Goal: Information Seeking & Learning: Learn about a topic

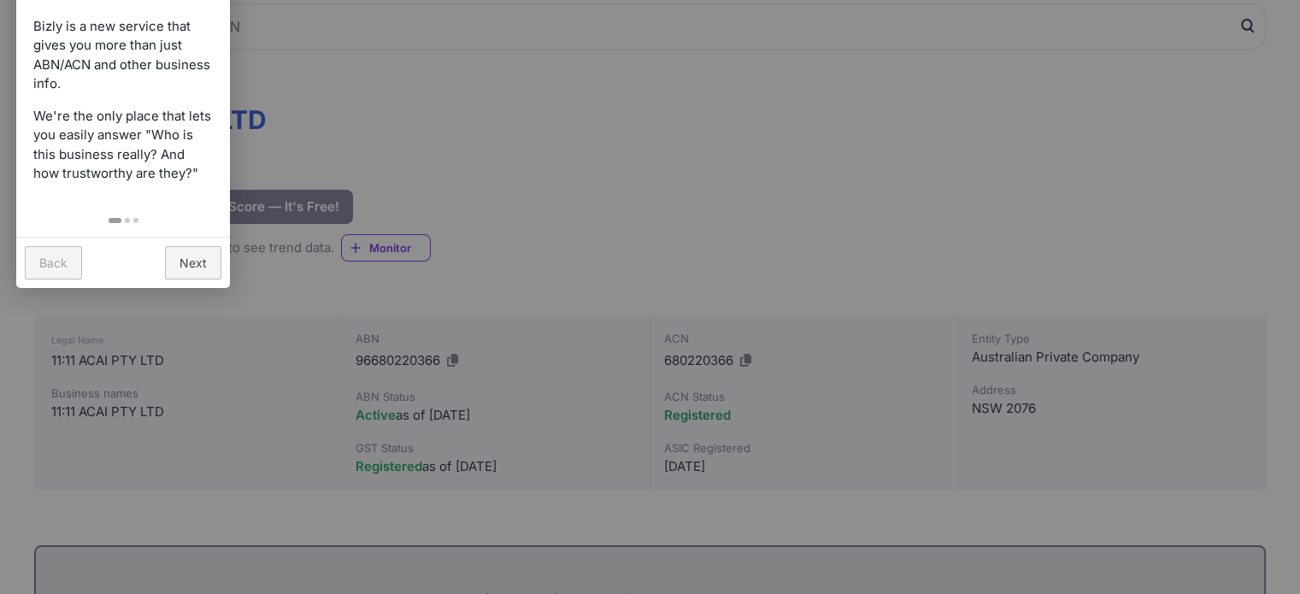
scroll to position [171, 0]
click at [193, 276] on link "Next" at bounding box center [193, 262] width 56 height 33
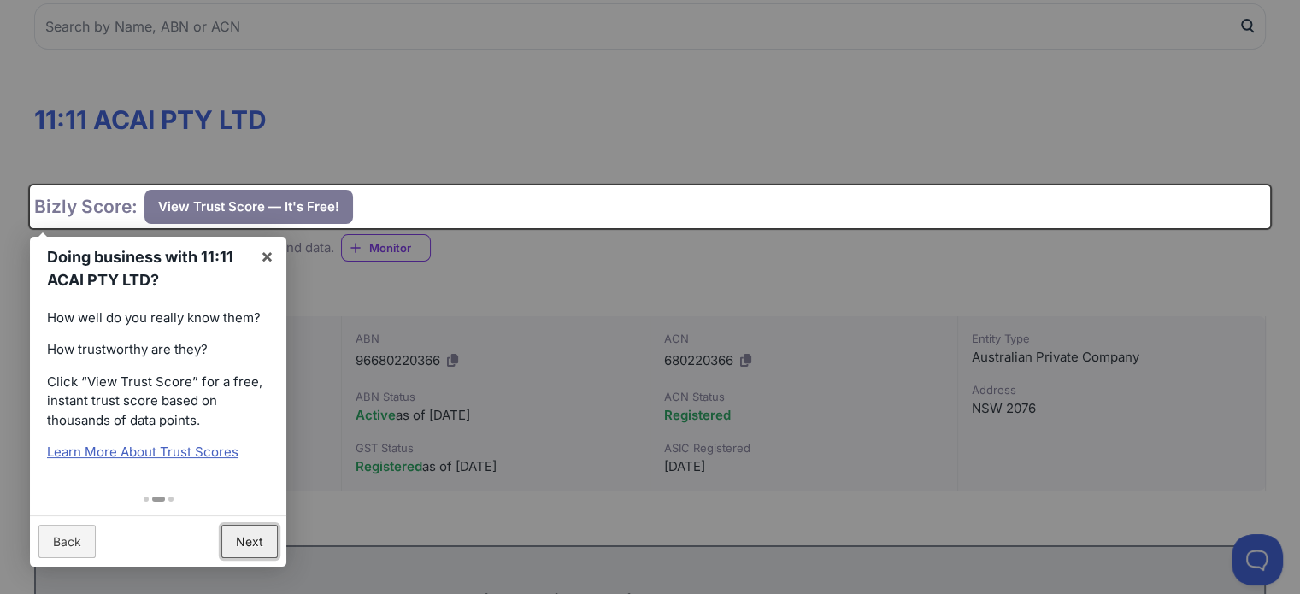
scroll to position [0, 0]
click at [236, 539] on link "Next" at bounding box center [249, 541] width 56 height 33
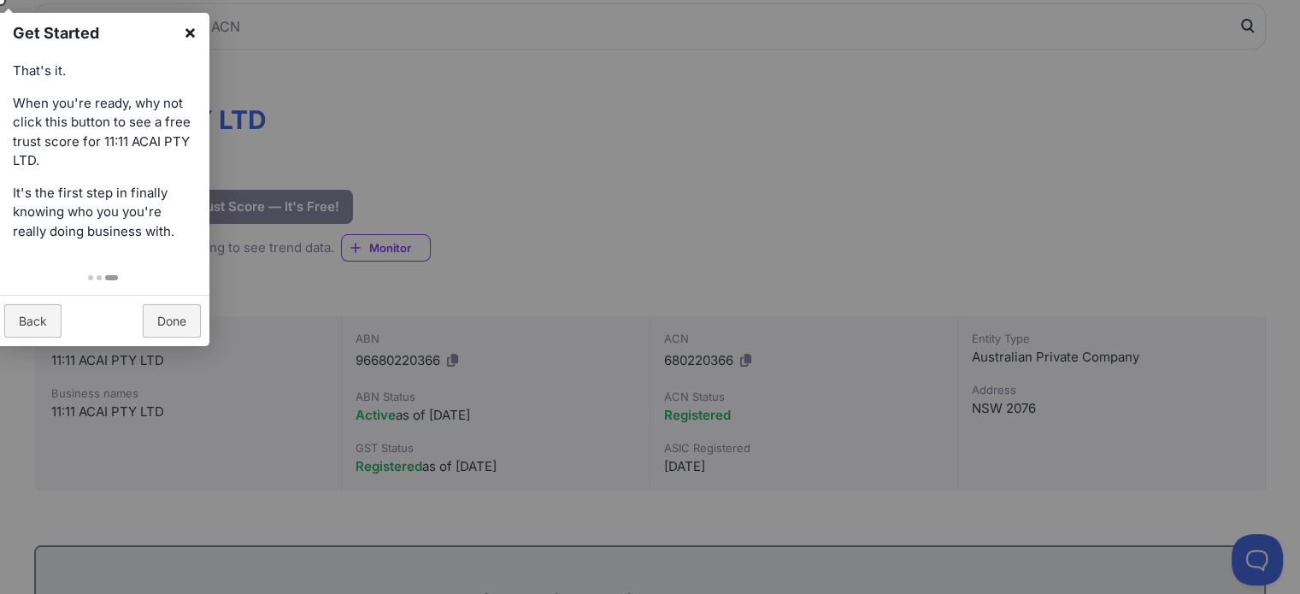
click at [187, 32] on link "×" at bounding box center [190, 32] width 38 height 38
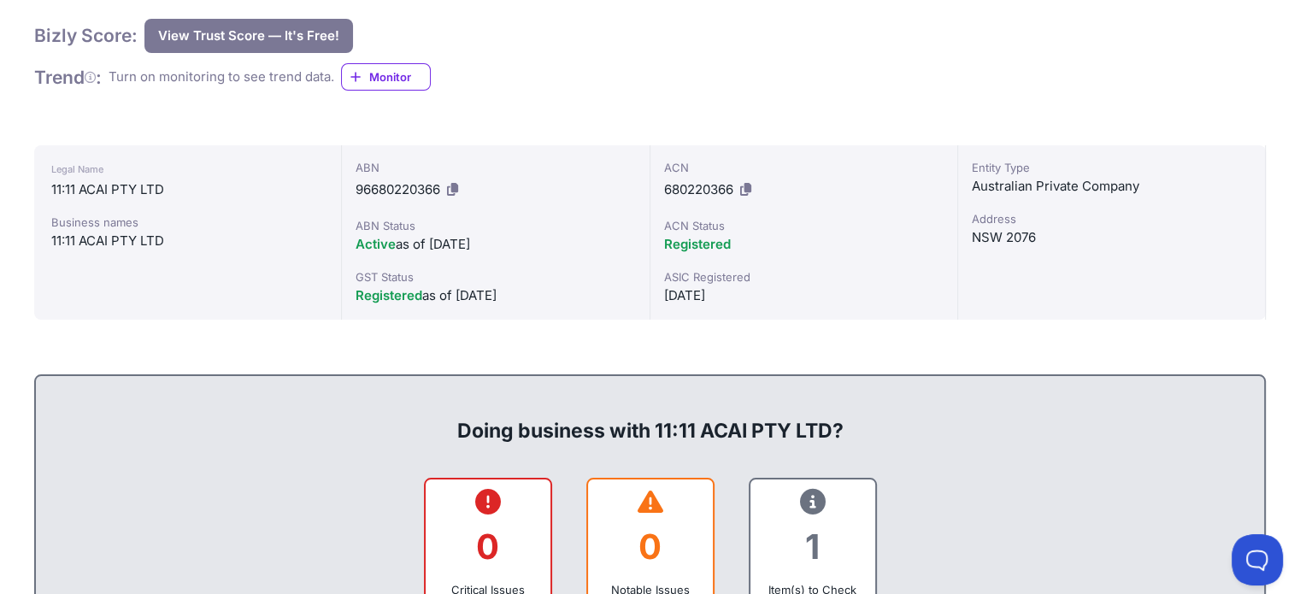
scroll to position [427, 0]
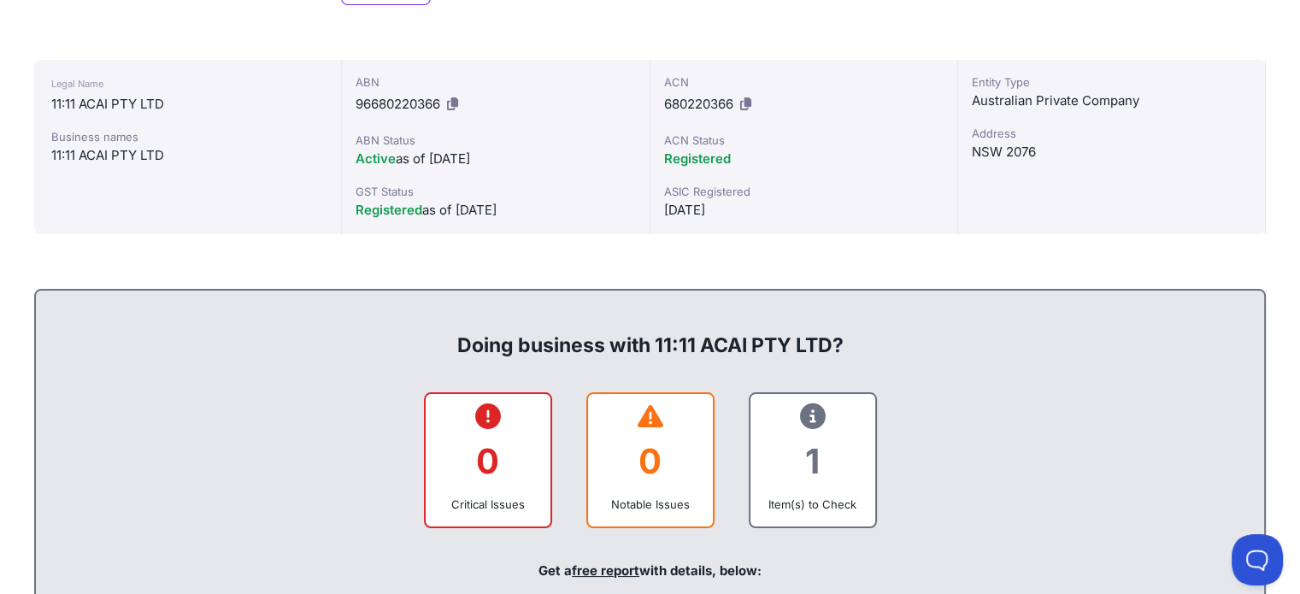
click at [88, 105] on div "11:11 ACAI PTY LTD" at bounding box center [187, 104] width 273 height 21
click at [115, 102] on div "11:11 ACAI PTY LTD" at bounding box center [187, 104] width 273 height 21
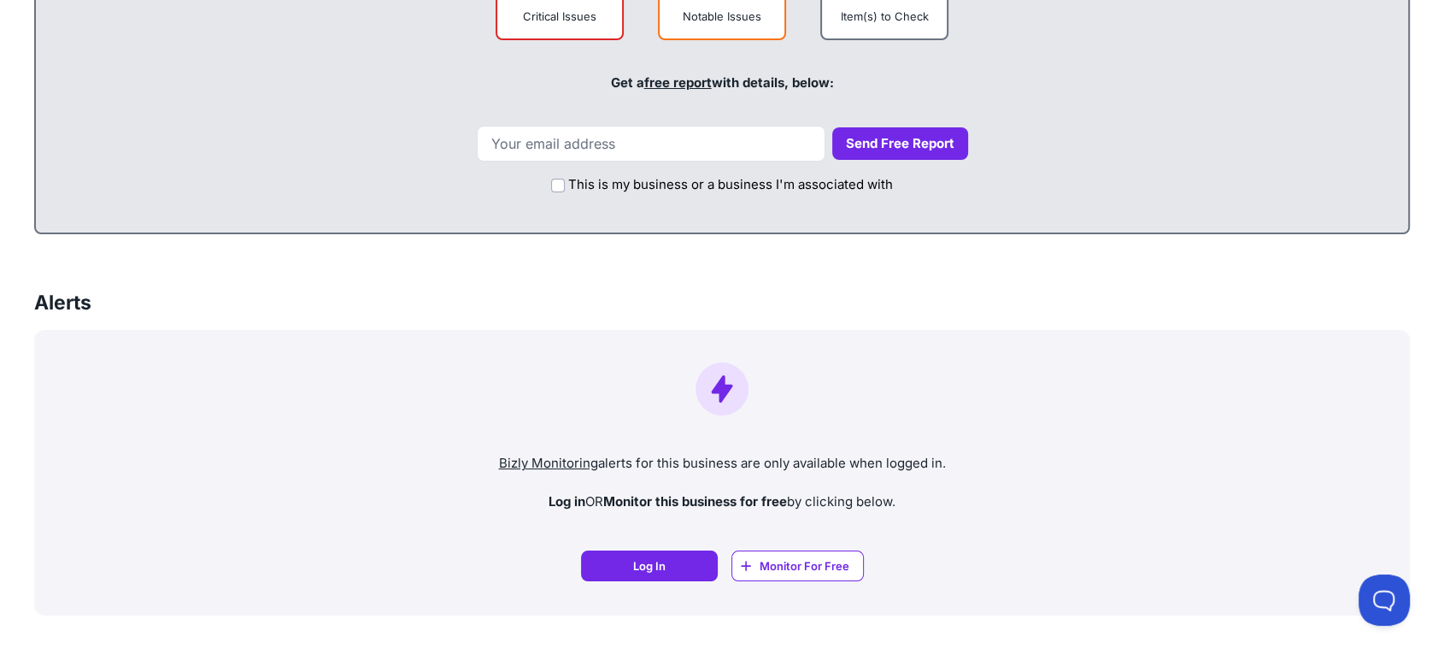
scroll to position [997, 0]
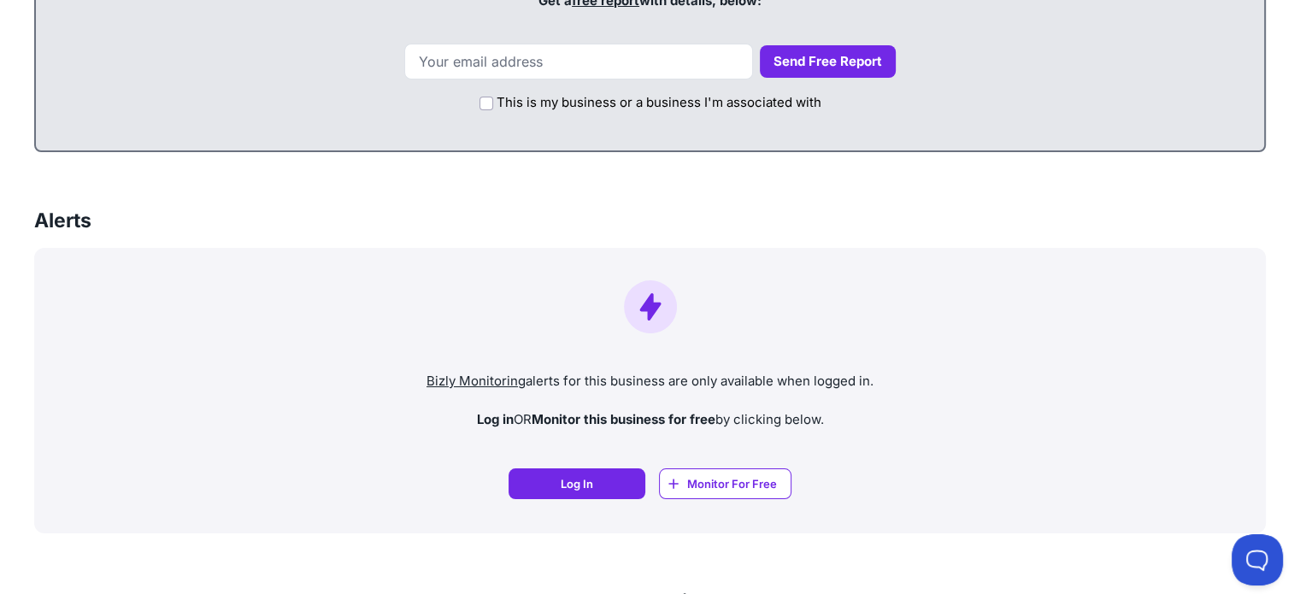
click at [1019, 250] on div "Bizly Monitoring alerts for this business are only available when logged in. Lo…" at bounding box center [649, 390] width 1231 height 285
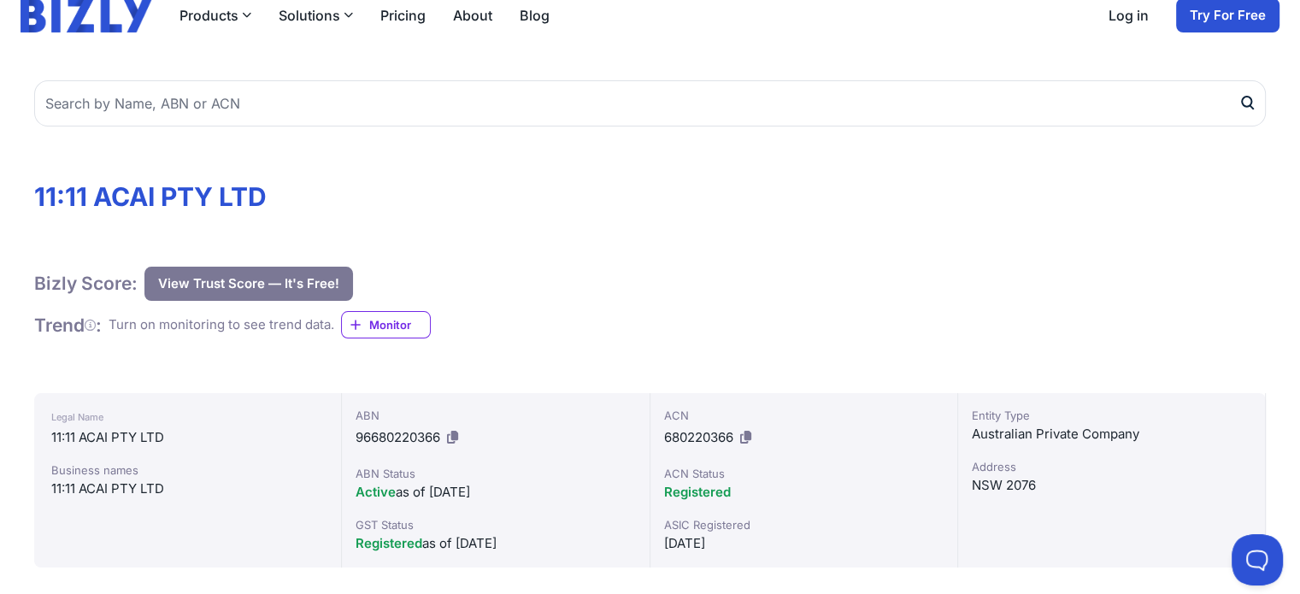
scroll to position [256, 0]
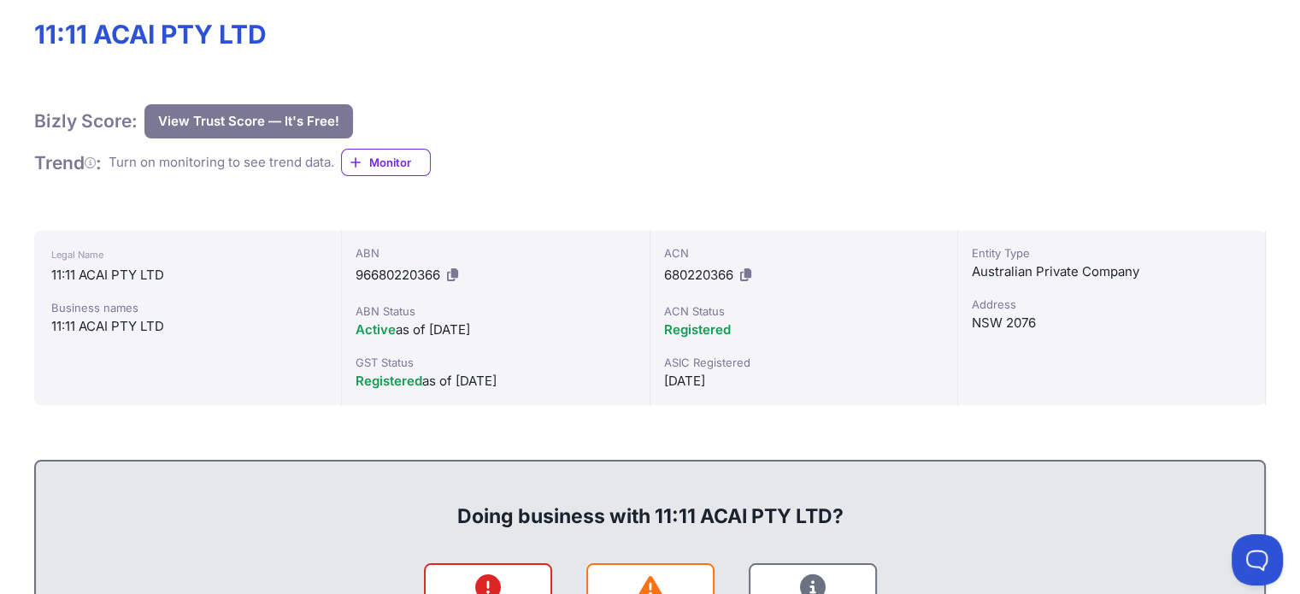
click at [456, 269] on icon at bounding box center [452, 274] width 11 height 13
